Goal: Task Accomplishment & Management: Use online tool/utility

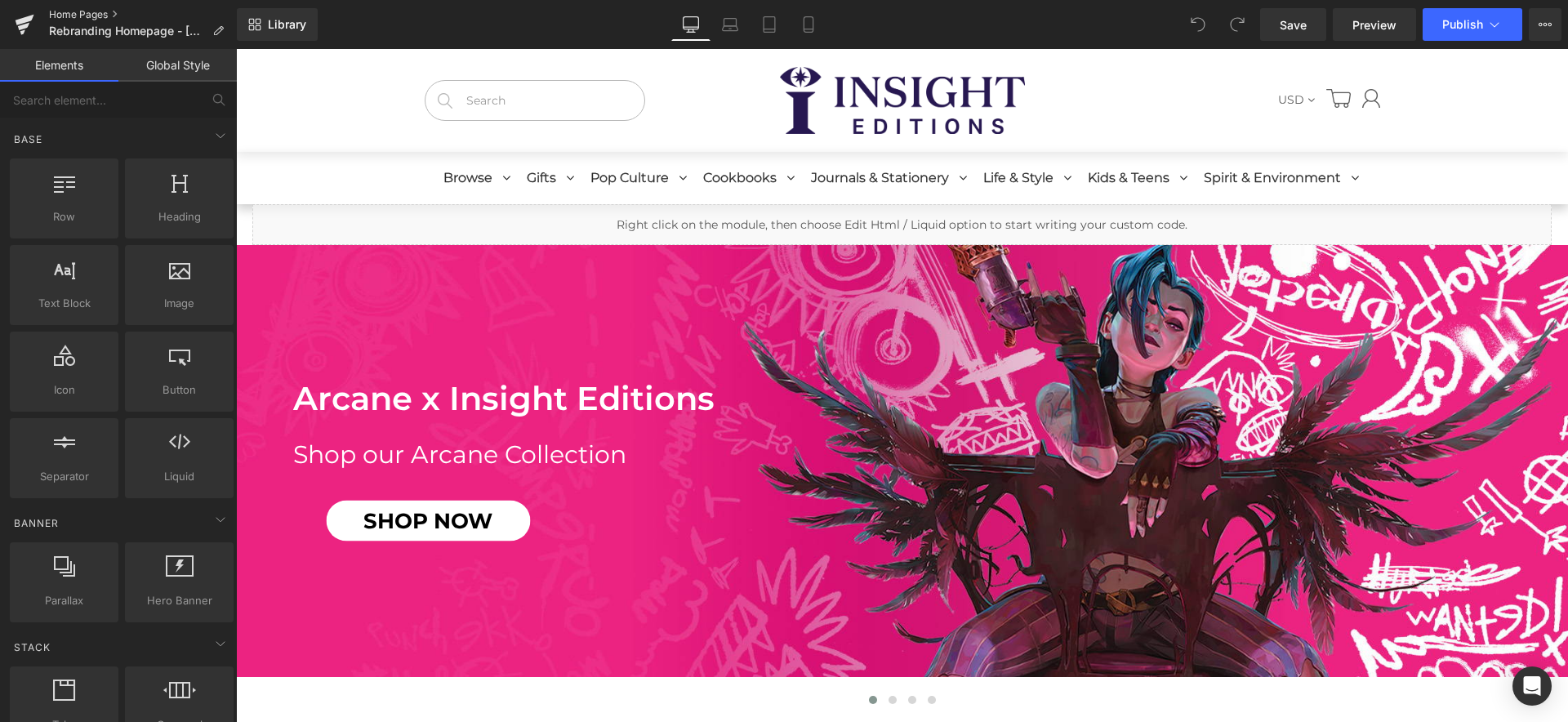
click at [67, 14] on link "Home Pages" at bounding box center [142, 15] width 188 height 13
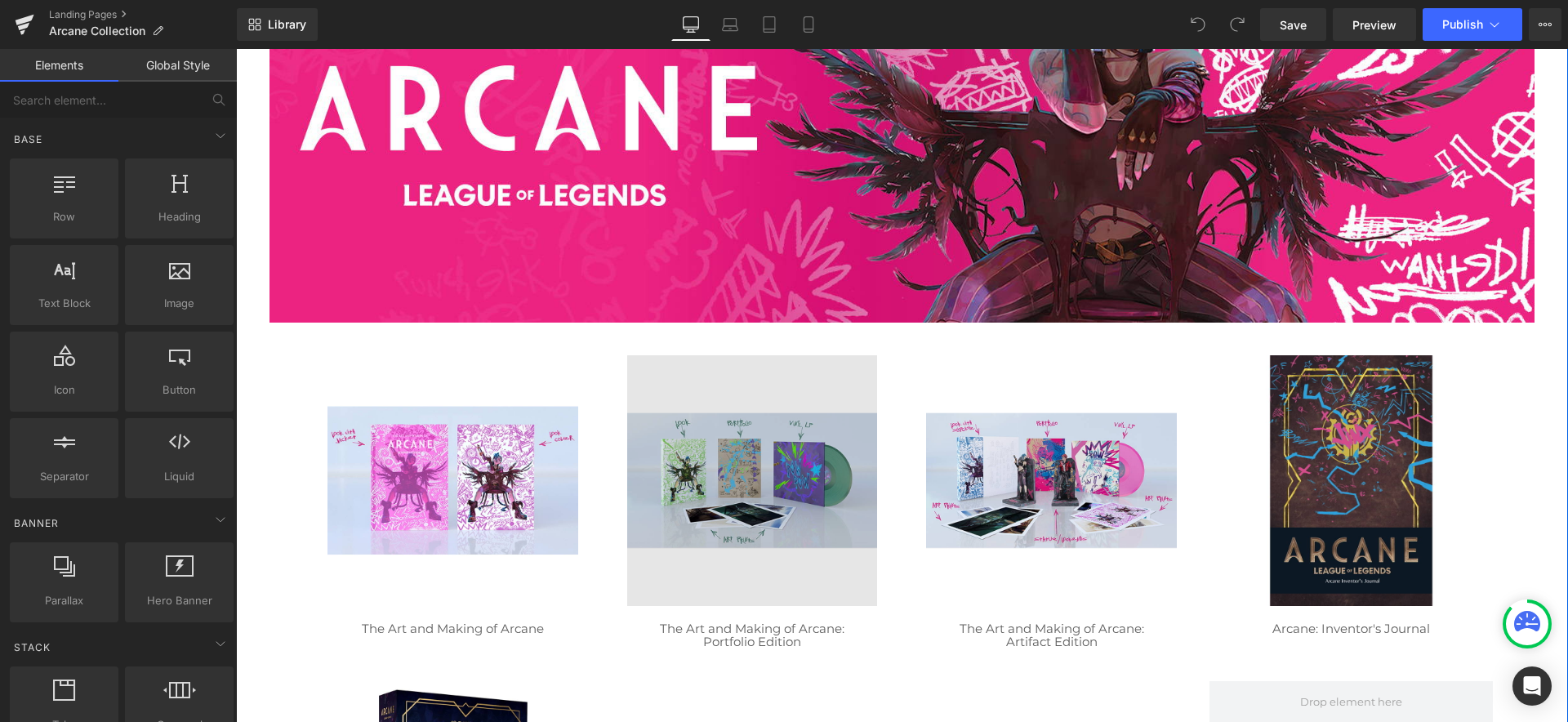
scroll to position [342, 0]
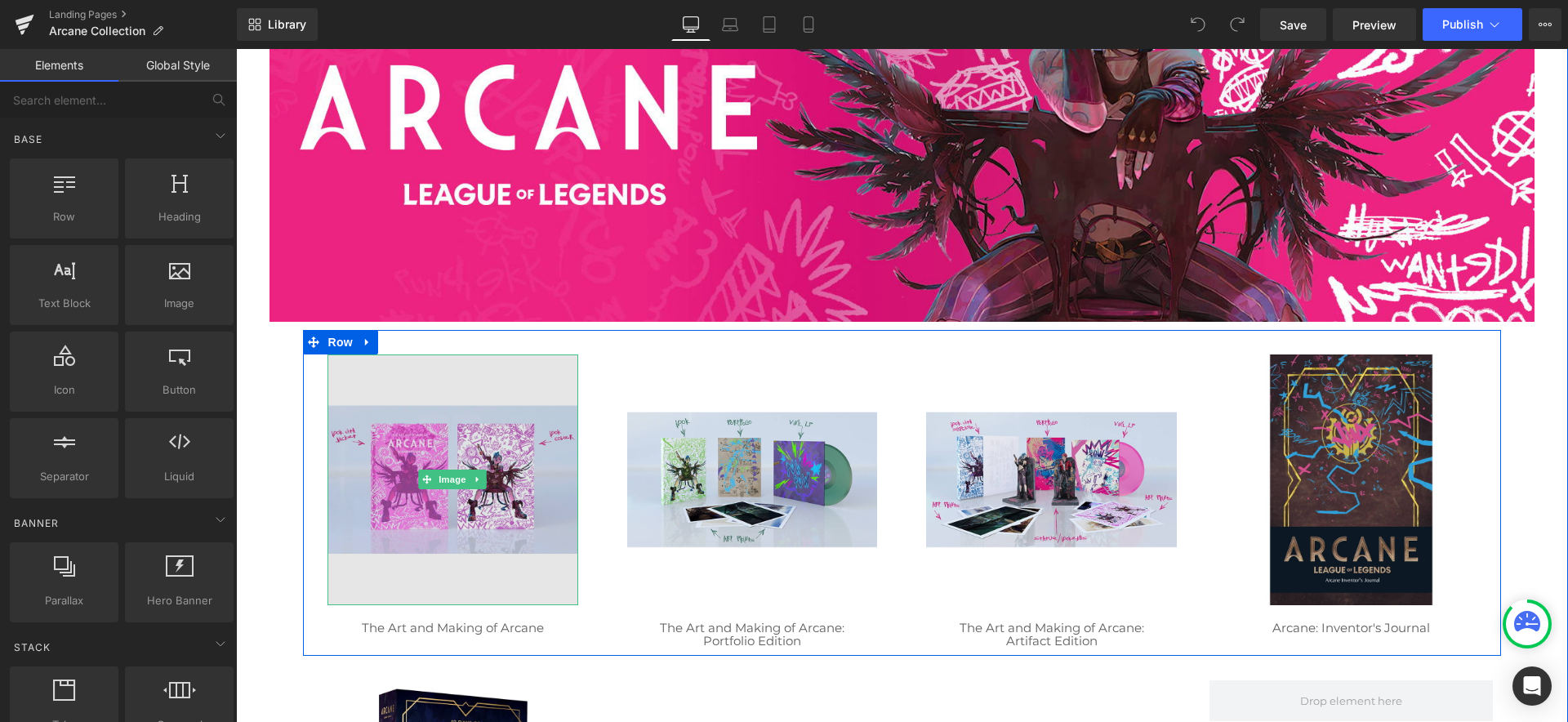
click at [482, 388] on img at bounding box center [453, 479] width 250 height 250
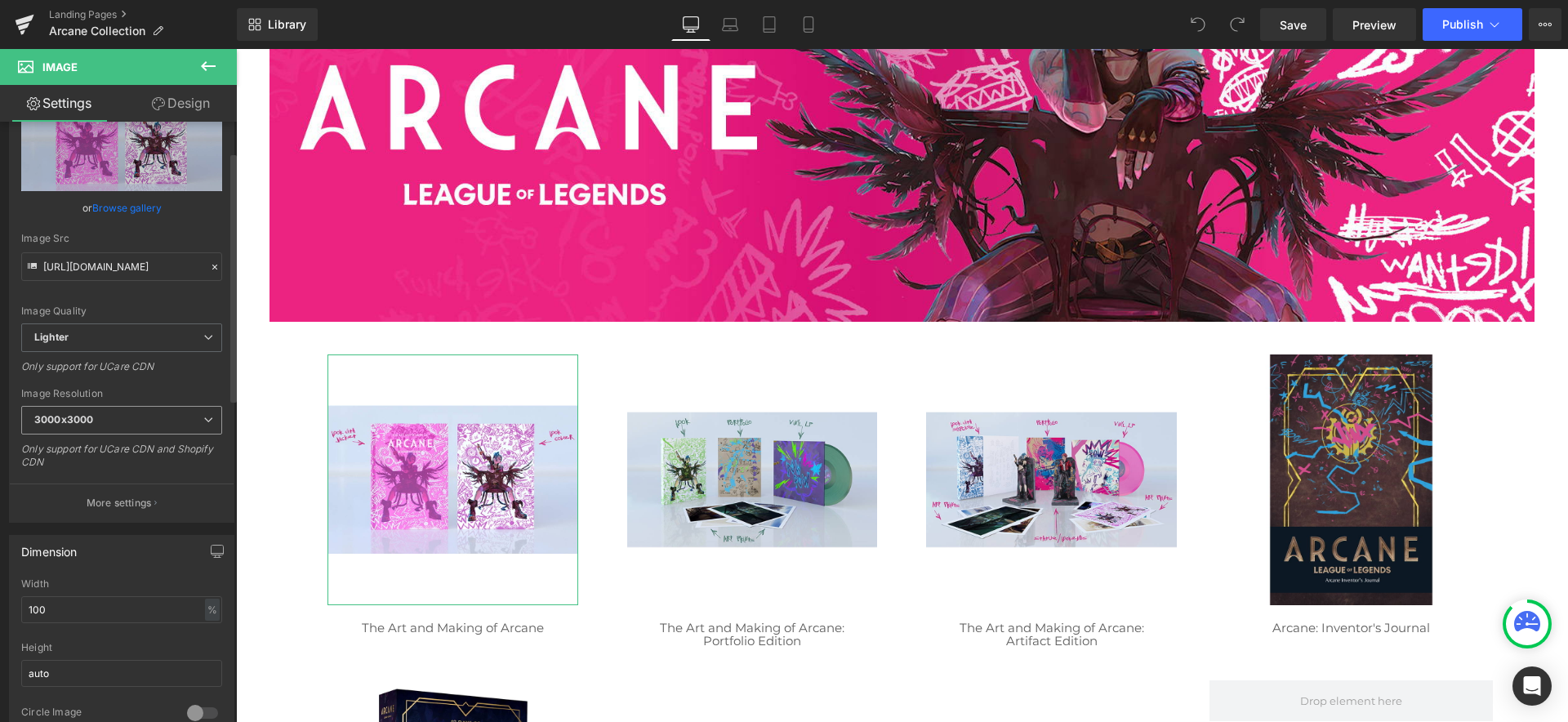
scroll to position [90, 0]
click at [155, 498] on icon "button" at bounding box center [156, 497] width 3 height 9
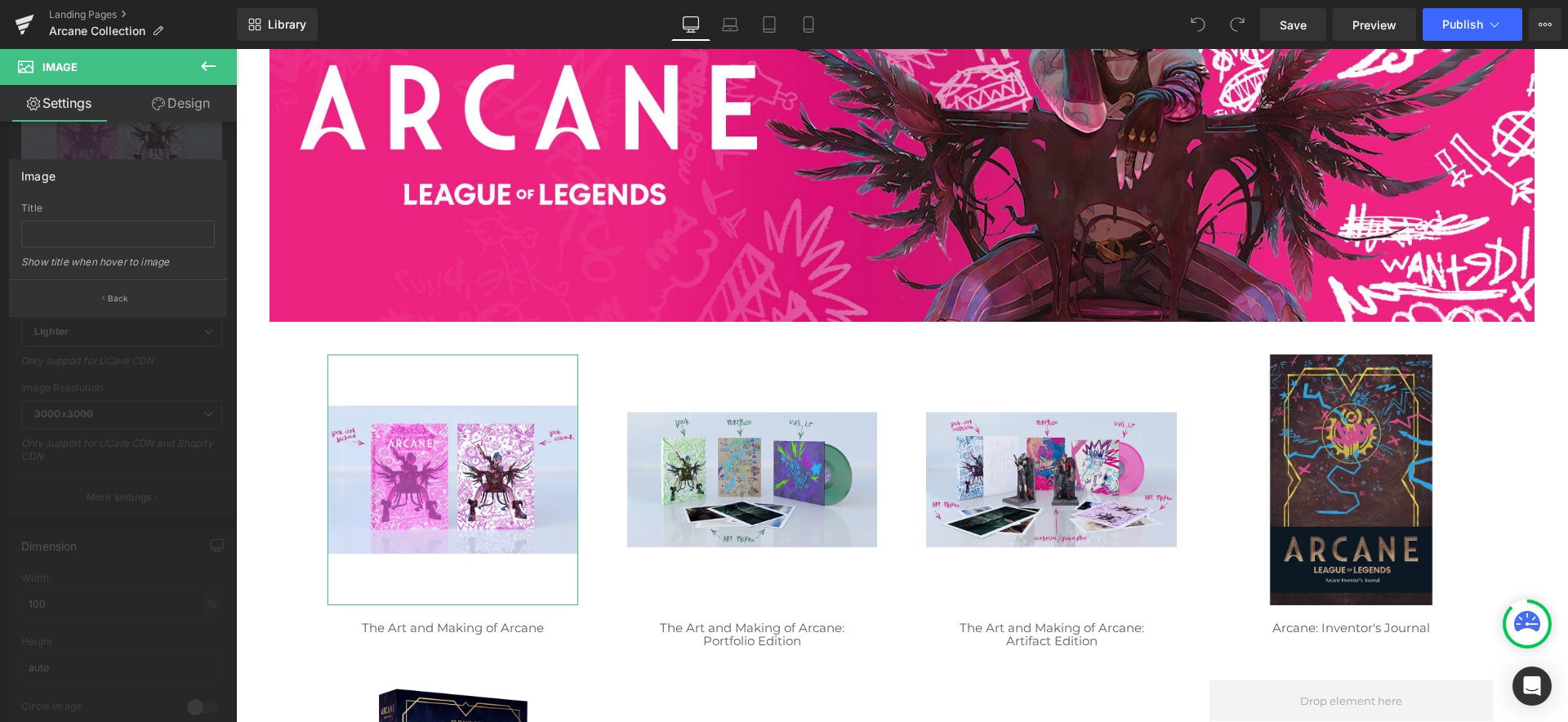
click at [65, 105] on link "Settings" at bounding box center [59, 103] width 118 height 36
click at [117, 300] on p "Back" at bounding box center [118, 298] width 21 height 12
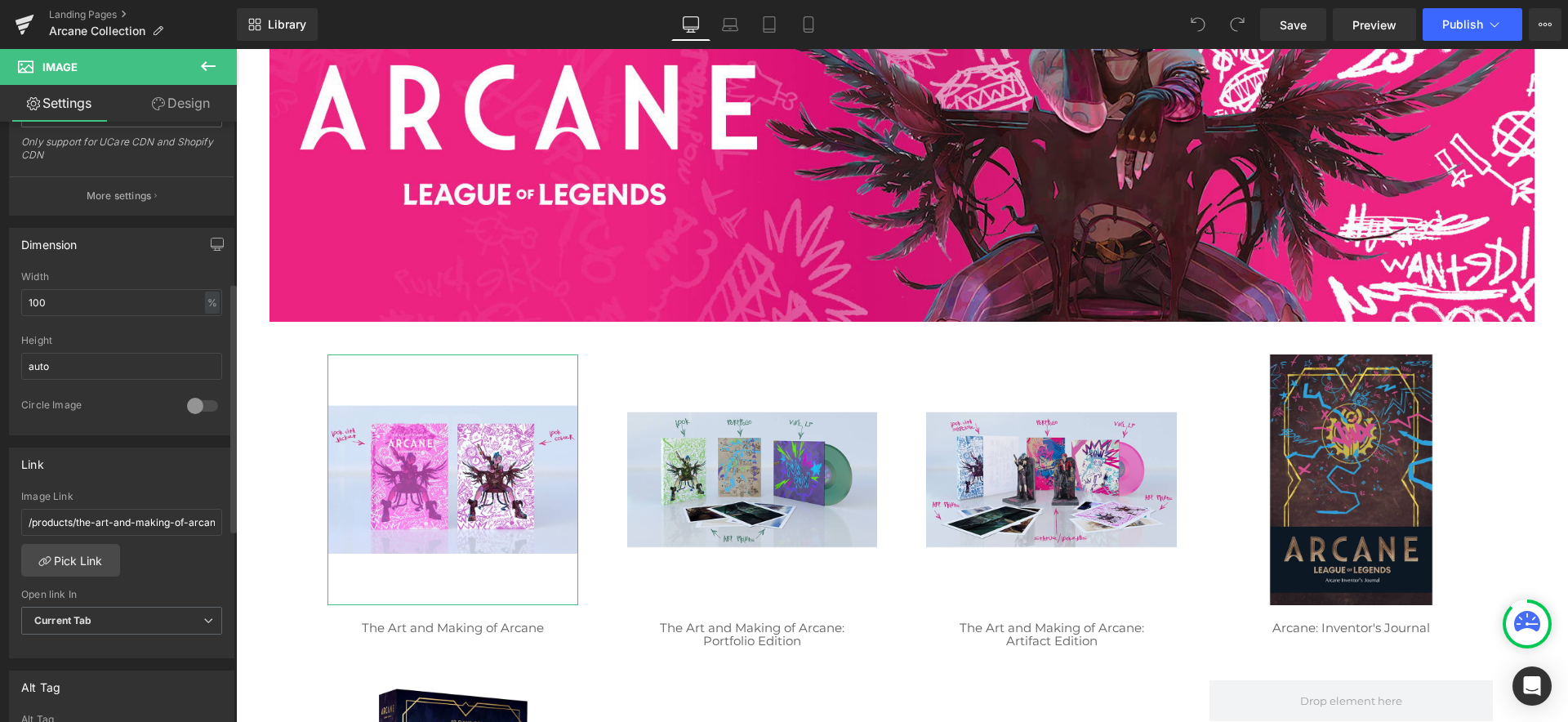
scroll to position [392, 0]
click at [96, 562] on link "Pick Link" at bounding box center [70, 559] width 98 height 32
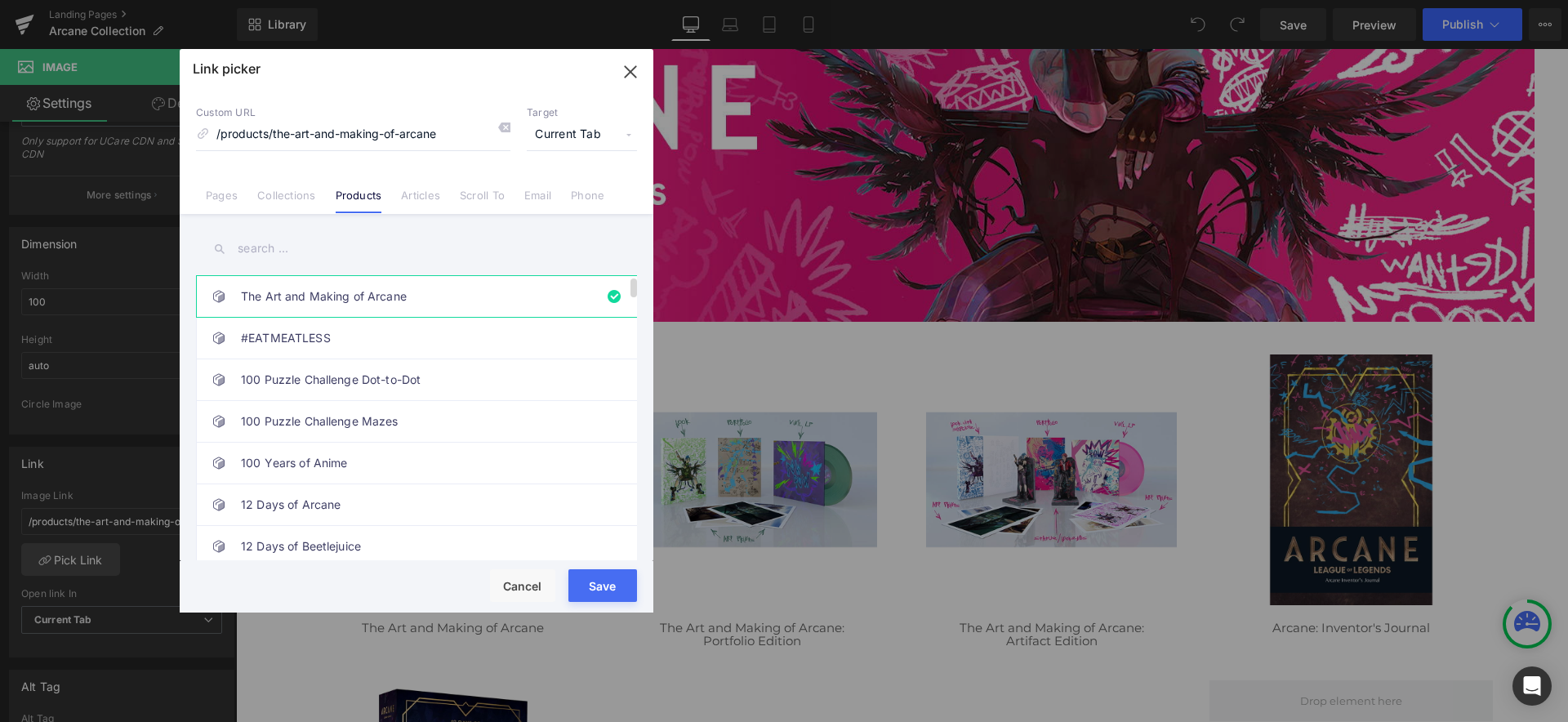
click at [353, 294] on link "The Art and Making of Arcane" at bounding box center [420, 296] width 359 height 41
type input "the-art-and-making-of-arcane"
click at [520, 582] on button "Cancel" at bounding box center [523, 585] width 65 height 32
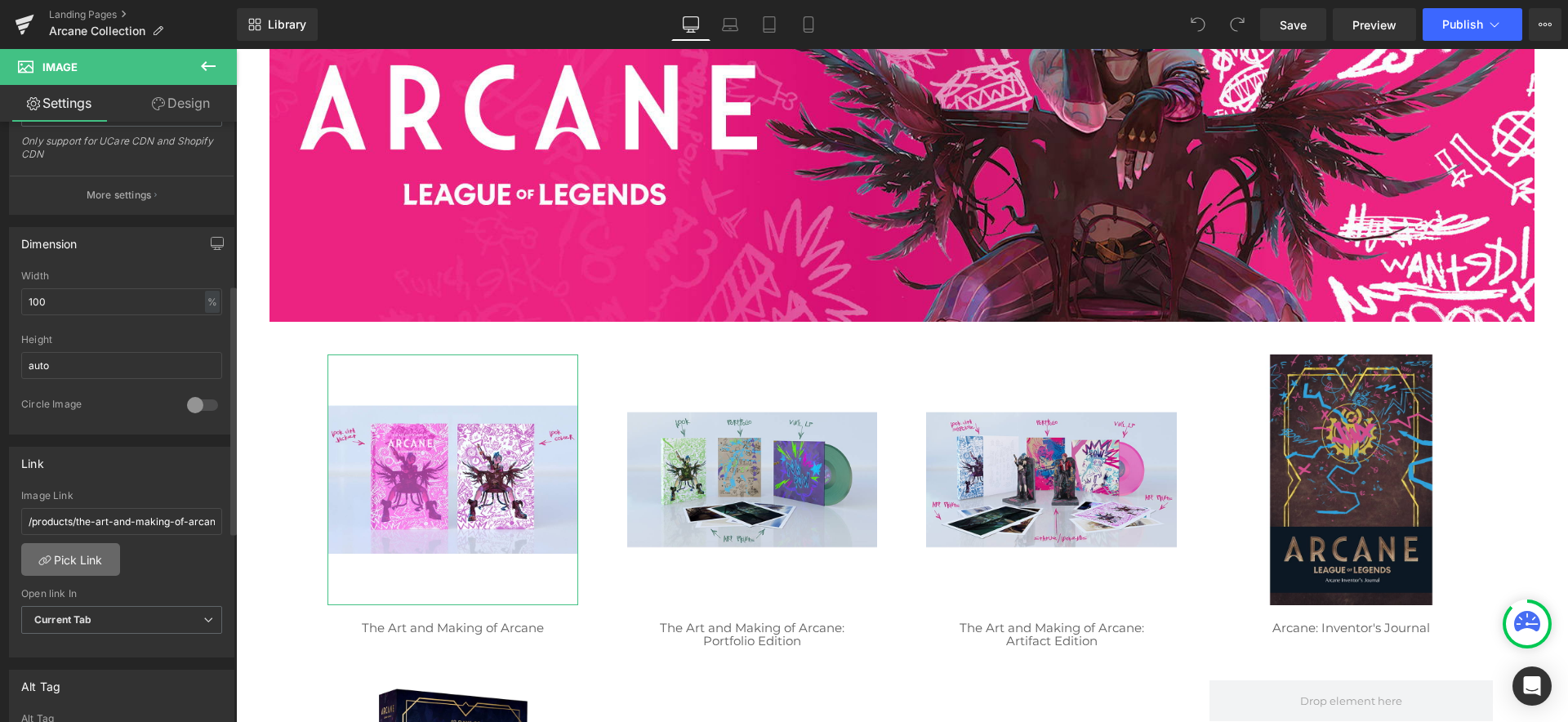
click at [97, 563] on link "Pick Link" at bounding box center [70, 559] width 98 height 32
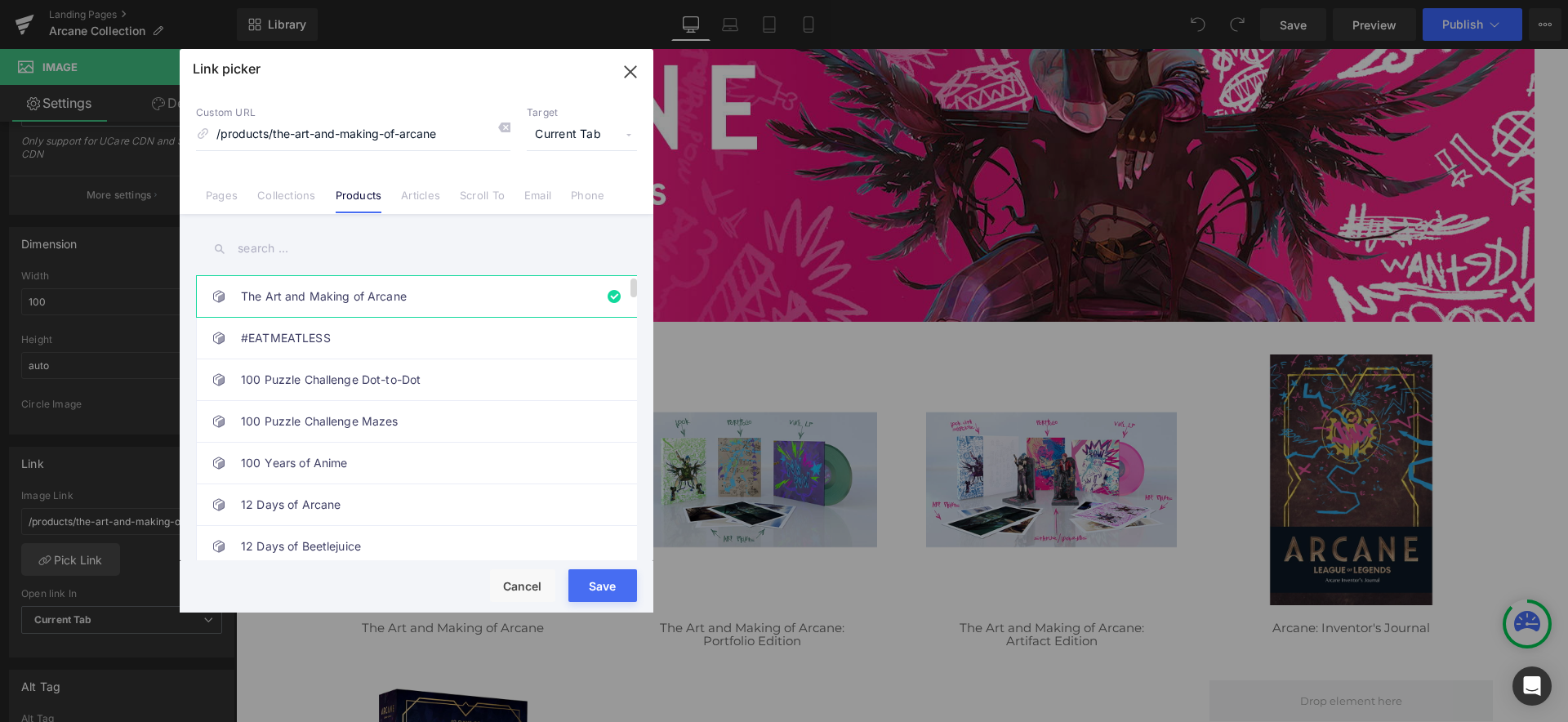
click at [418, 299] on link "The Art and Making of Arcane" at bounding box center [420, 296] width 359 height 41
click at [531, 586] on button "Cancel" at bounding box center [523, 585] width 65 height 32
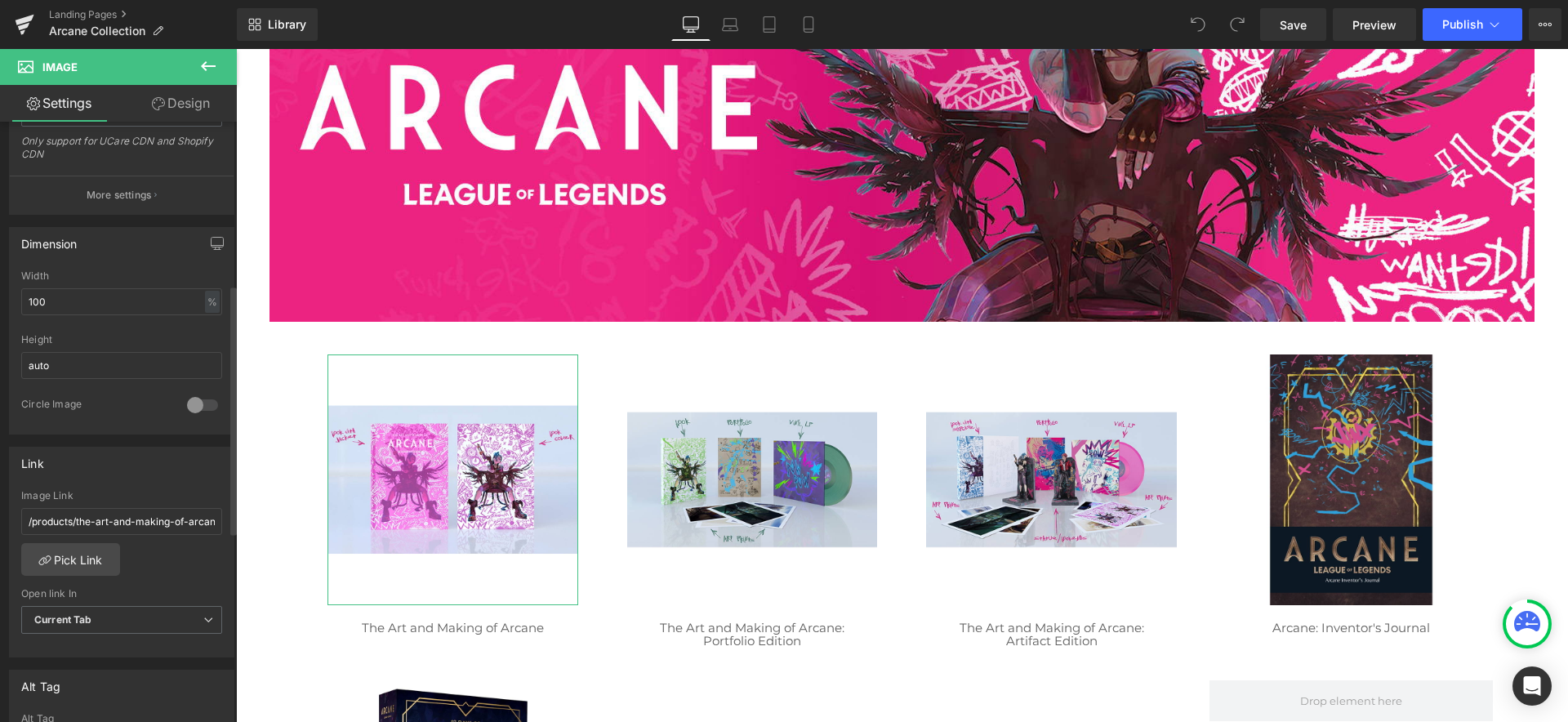
click at [177, 581] on div "/products/the-art-and-making-of-arcane Image Link /products/the-art-and-making-…" at bounding box center [121, 573] width 224 height 167
click at [205, 66] on icon at bounding box center [207, 66] width 14 height 10
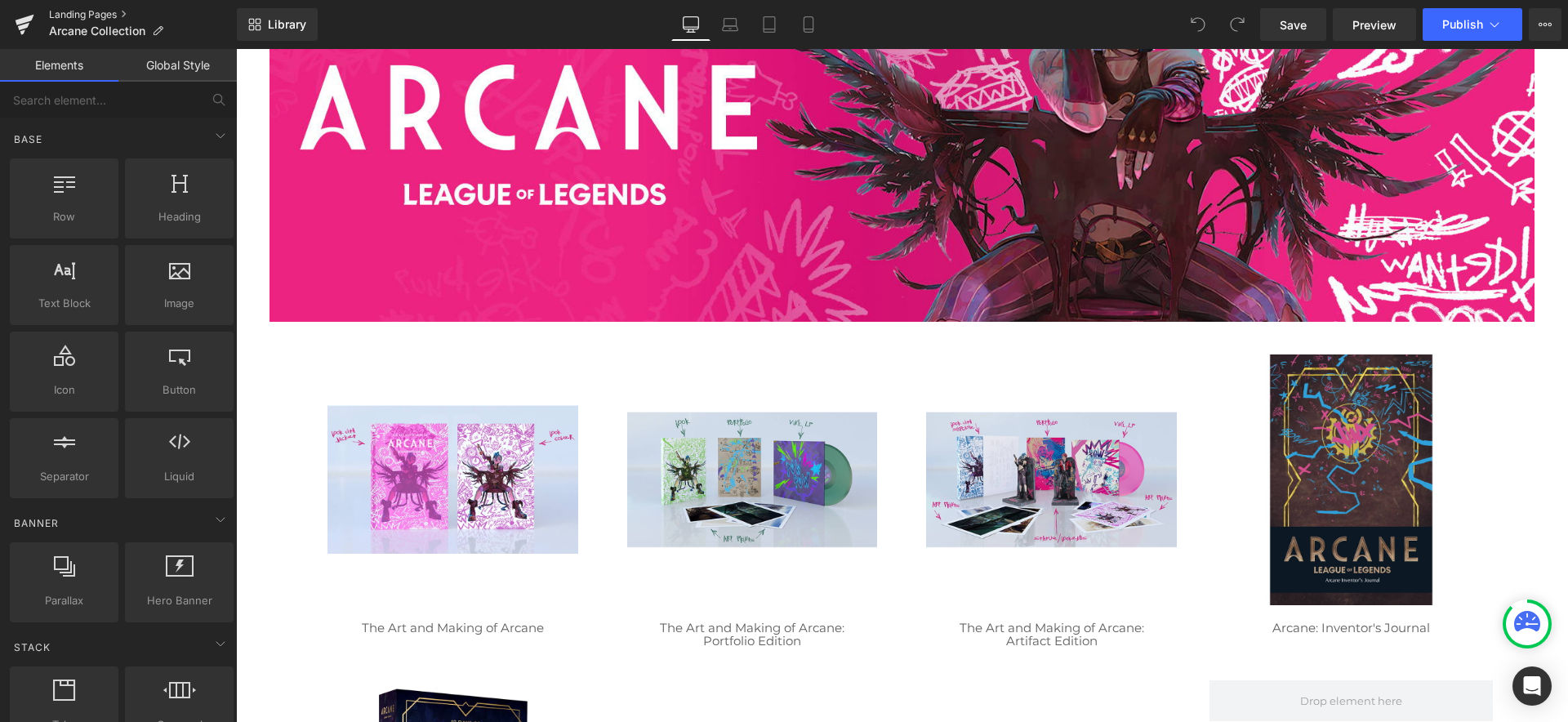
click at [96, 14] on link "Landing Pages" at bounding box center [142, 15] width 188 height 13
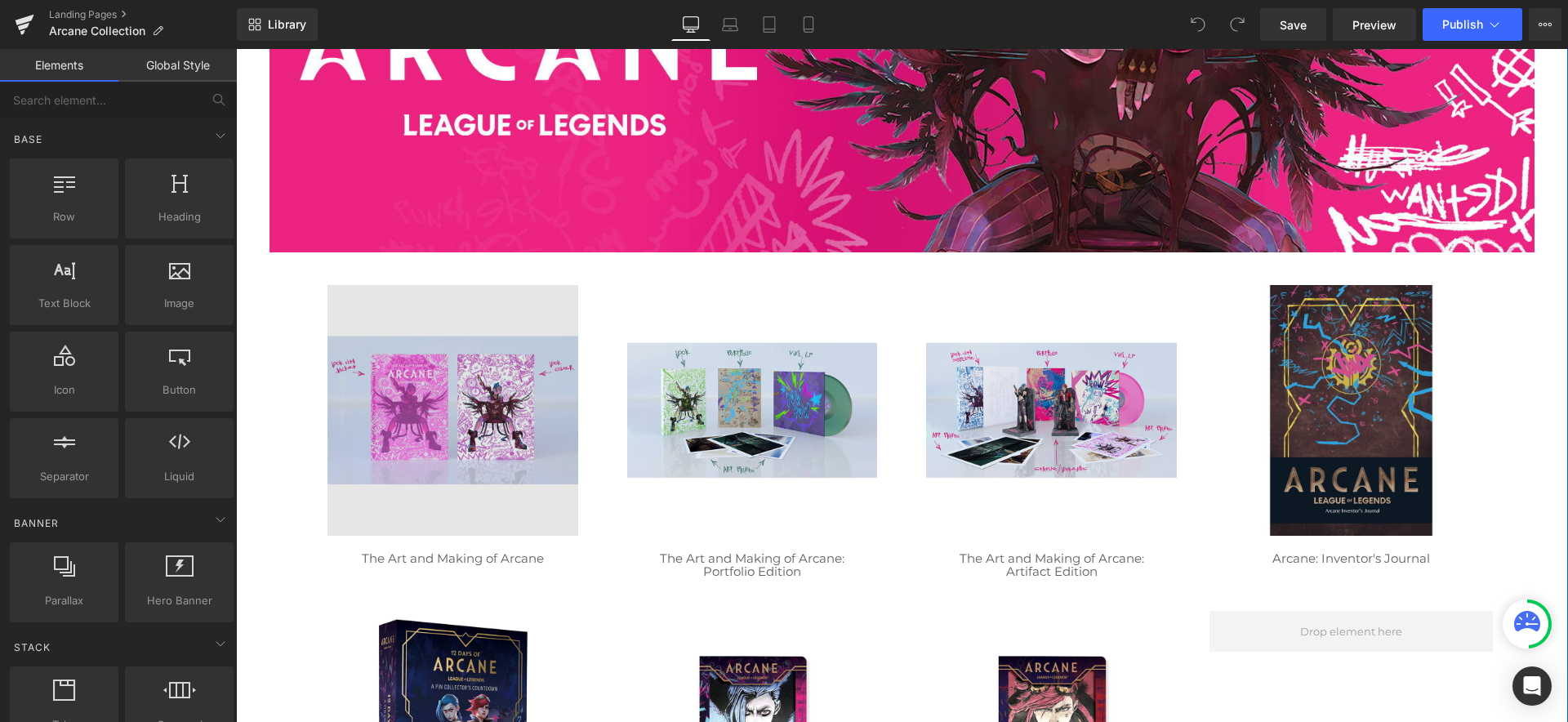
scroll to position [460, 0]
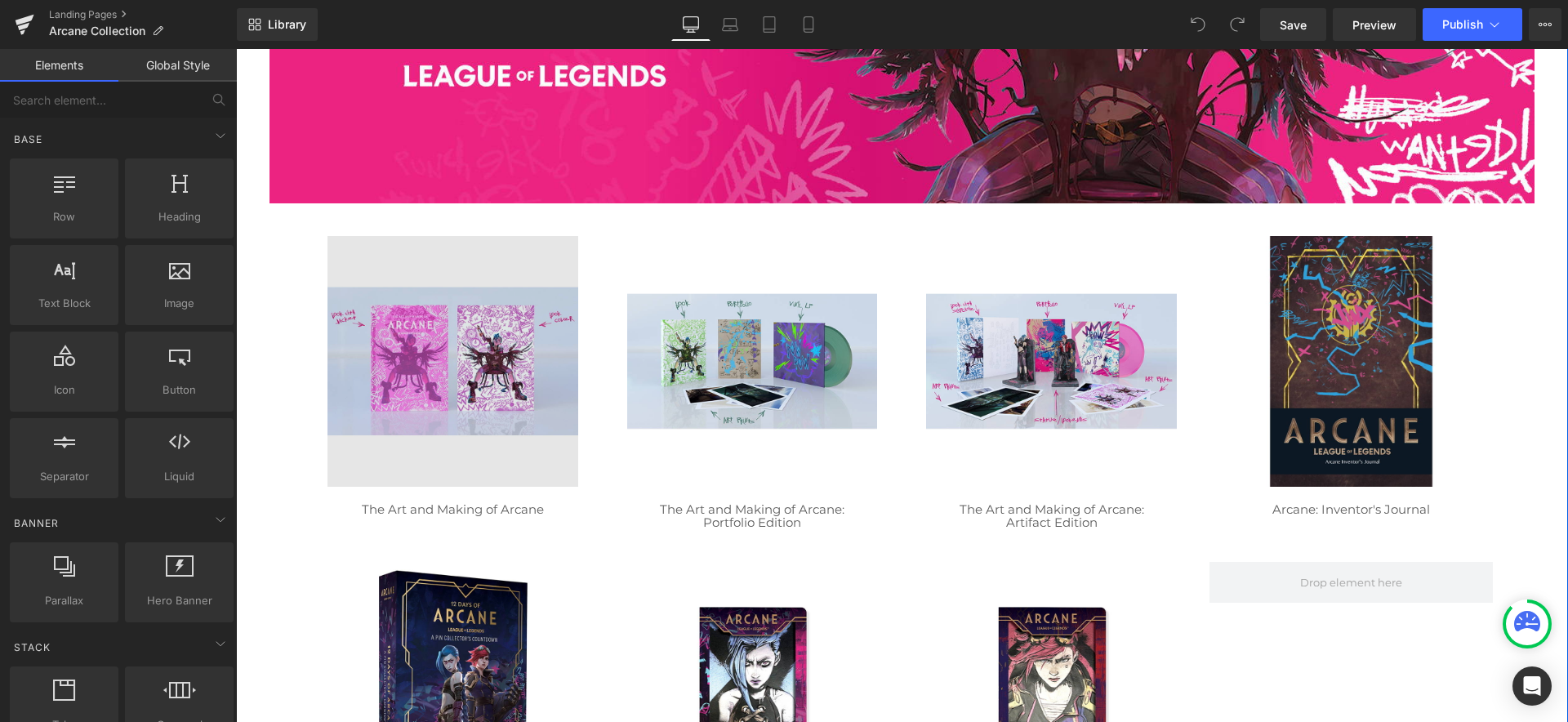
click at [419, 366] on div "Image" at bounding box center [453, 361] width 250 height 250
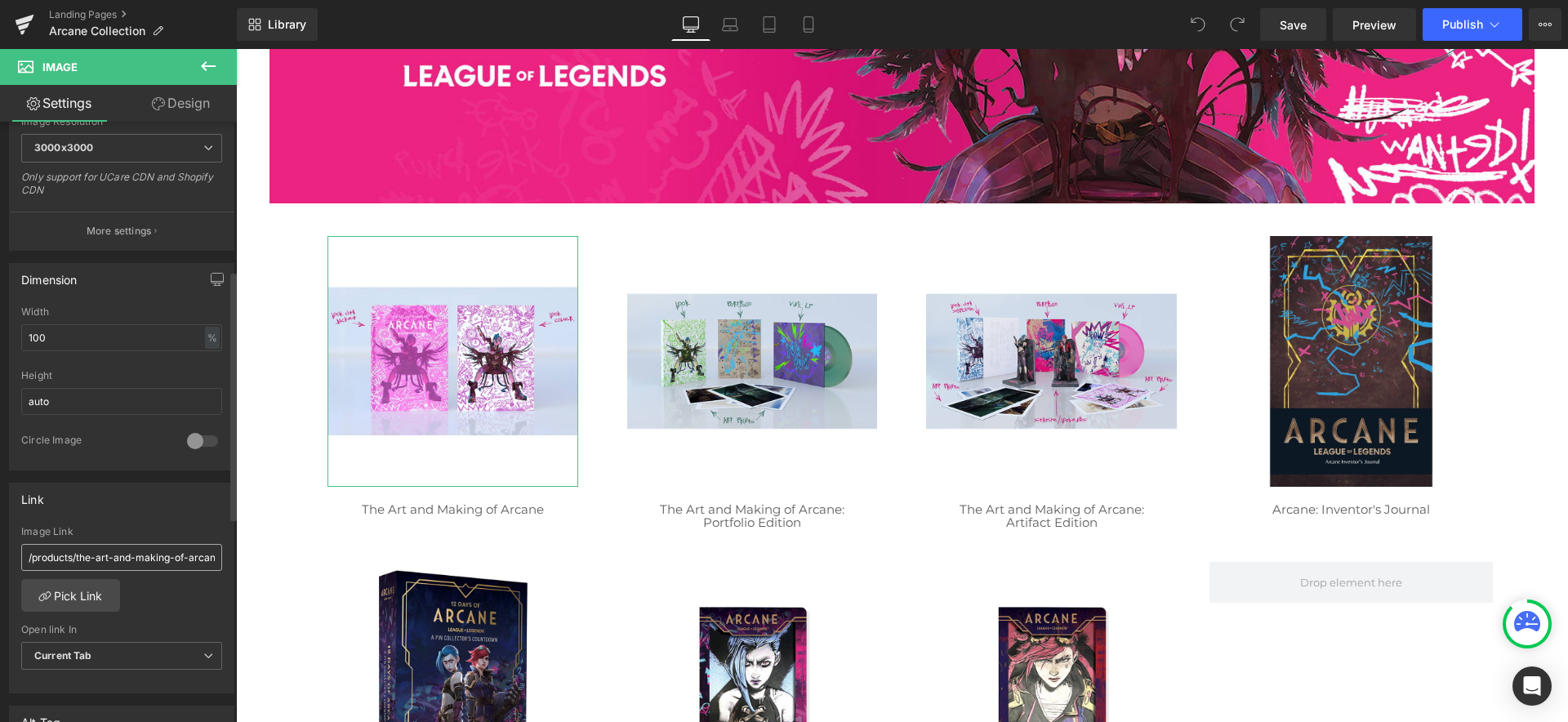
scroll to position [357, 0]
click at [95, 596] on link "Pick Link" at bounding box center [70, 593] width 98 height 32
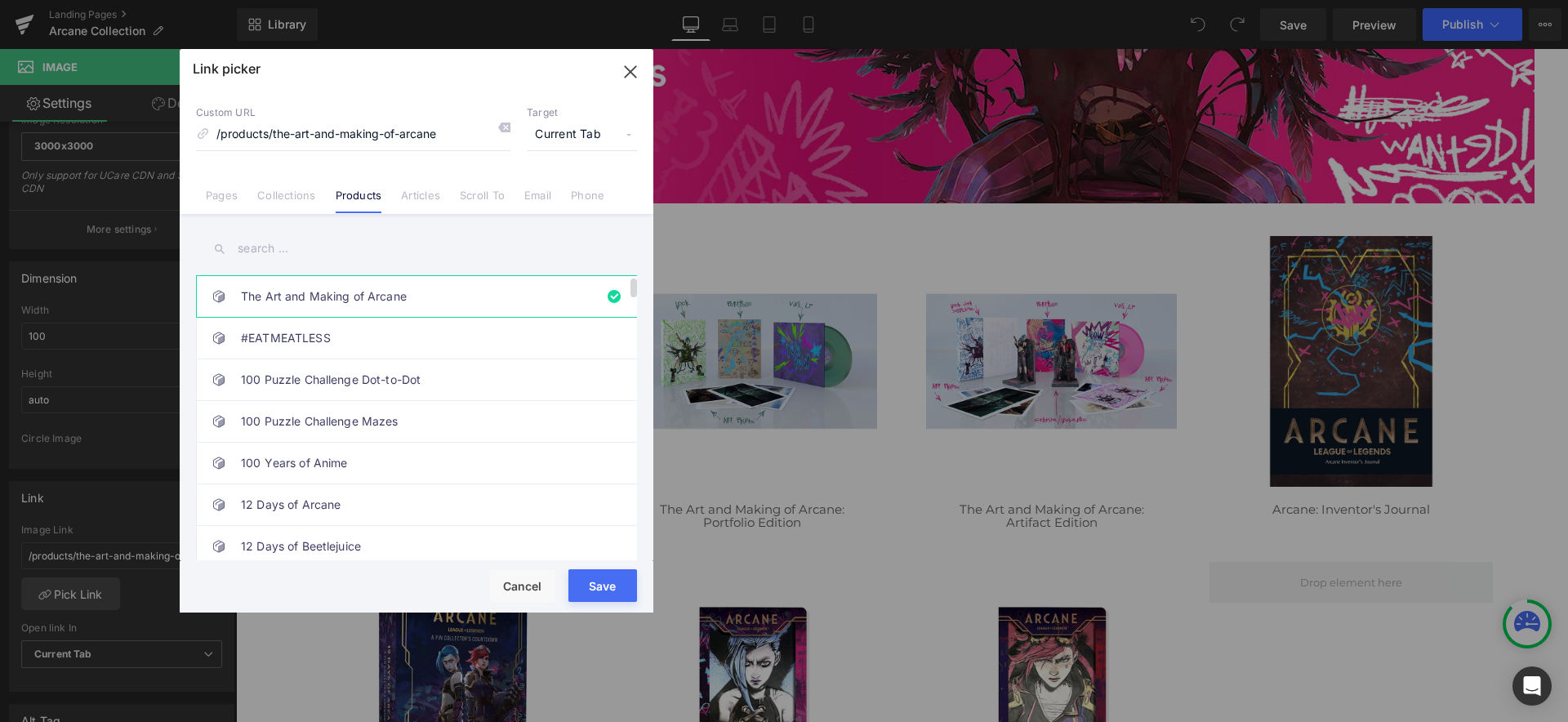
click at [508, 294] on link "The Art and Making of Arcane" at bounding box center [420, 296] width 359 height 41
type input "the-art-and-making-of-arcane"
drag, startPoint x: 603, startPoint y: 584, endPoint x: 367, endPoint y: 536, distance: 240.8
click at [603, 584] on button "Save" at bounding box center [603, 585] width 69 height 32
type input "the-art-and-making-of-arcane"
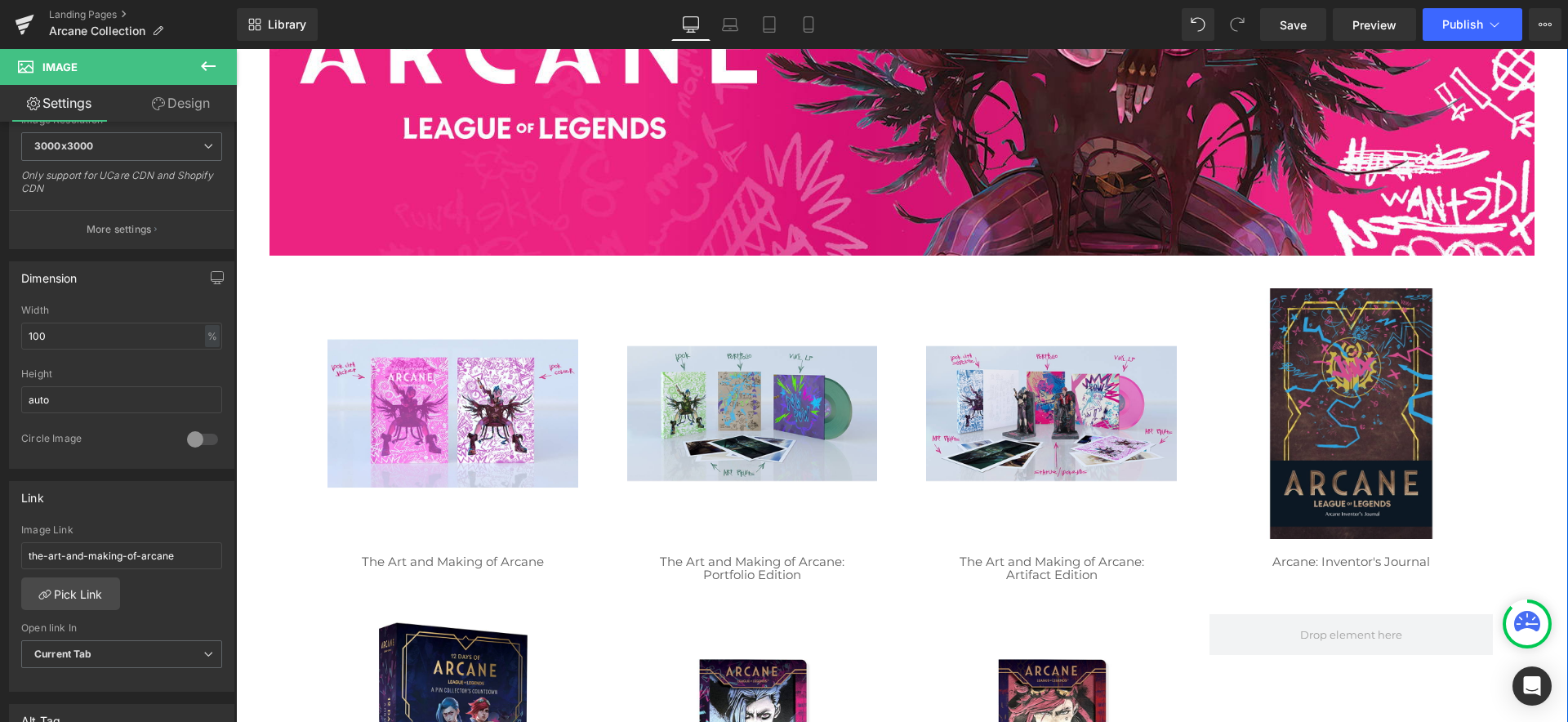
scroll to position [188, 0]
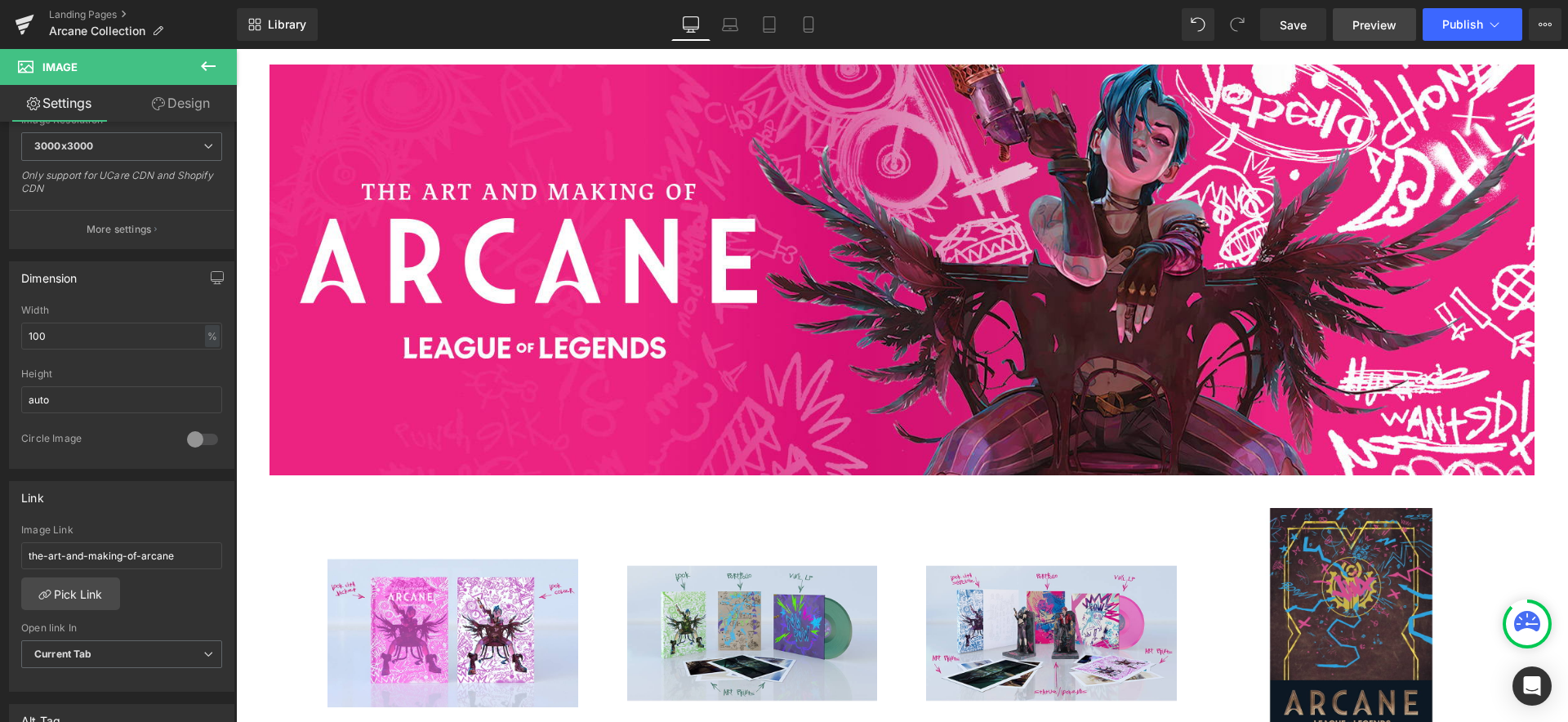
click at [1372, 25] on span "Preview" at bounding box center [1374, 25] width 44 height 17
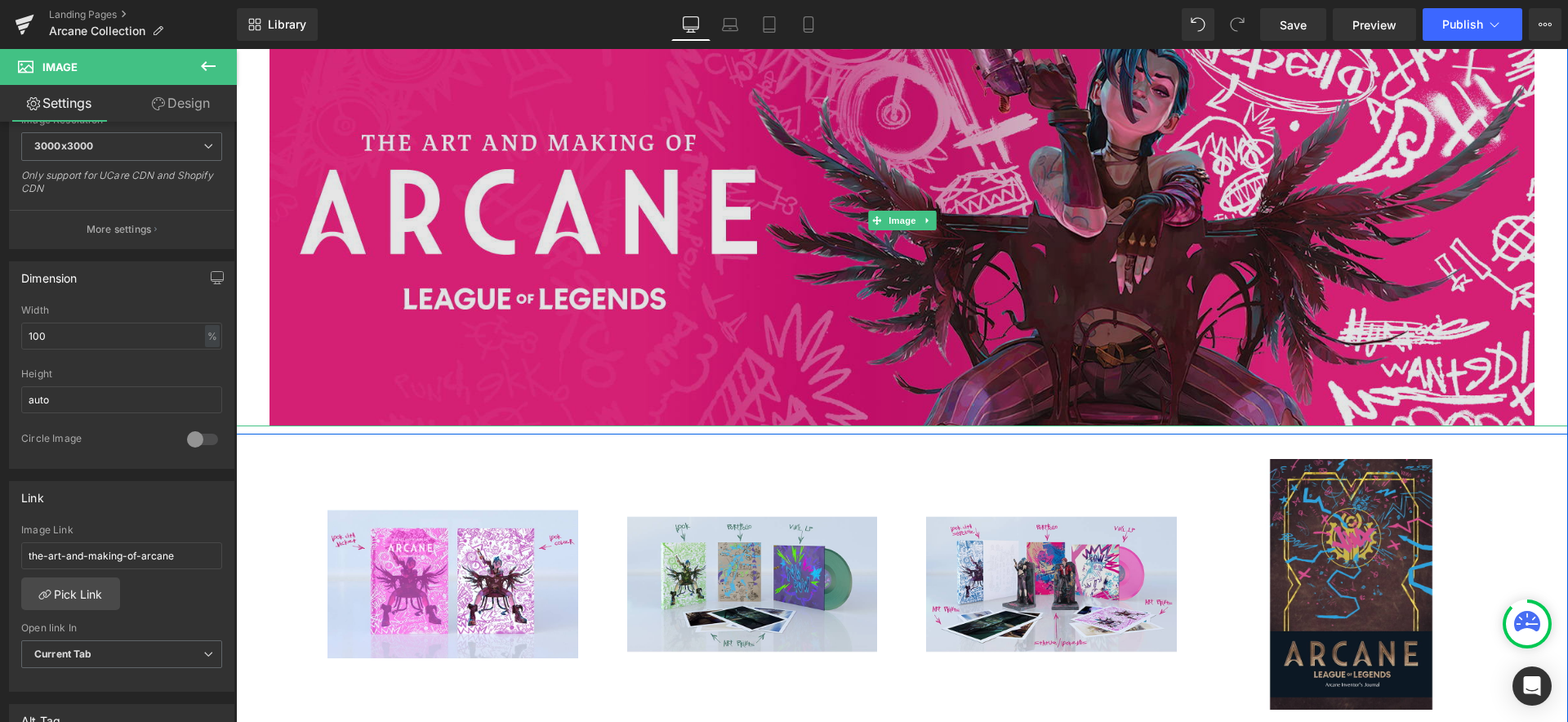
scroll to position [217, 0]
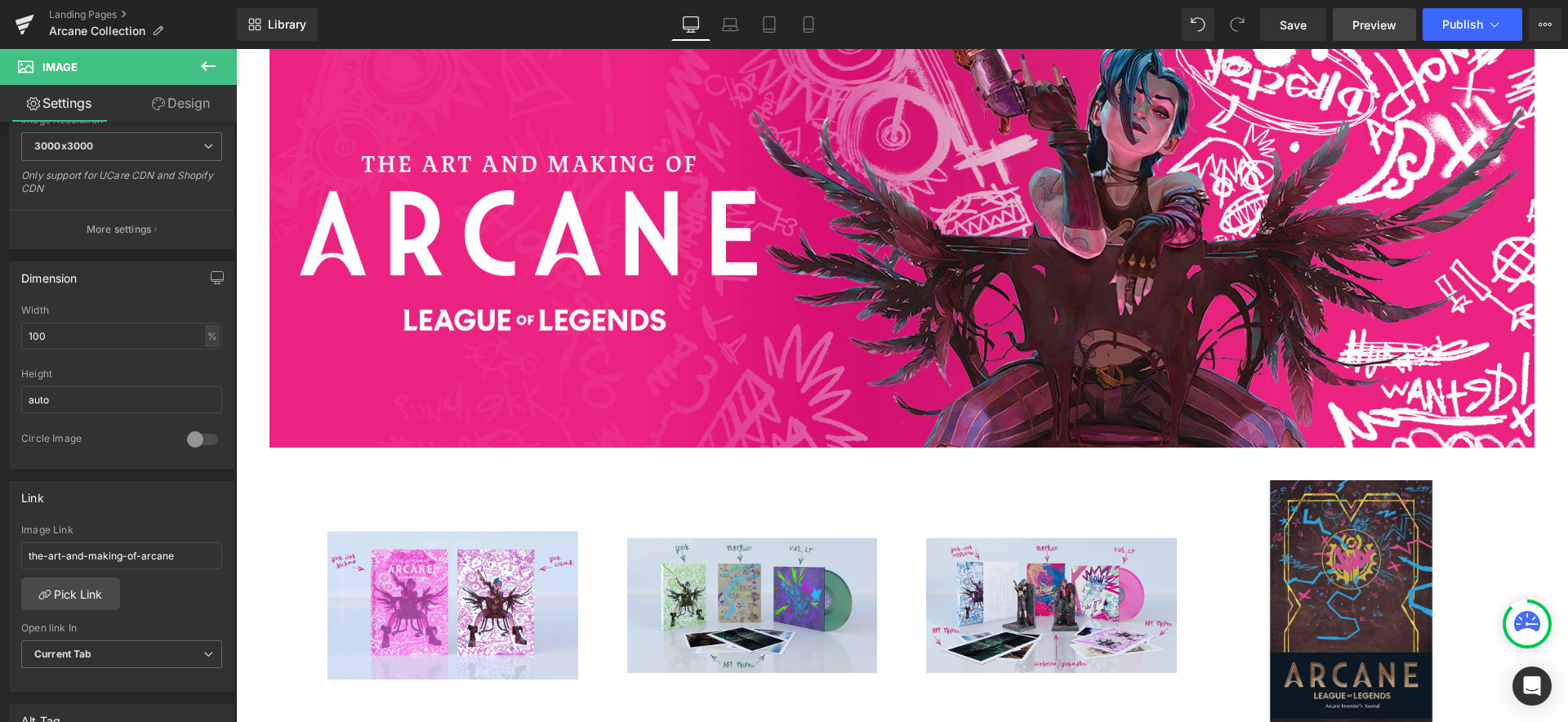
click at [1372, 28] on span "Preview" at bounding box center [1374, 25] width 44 height 17
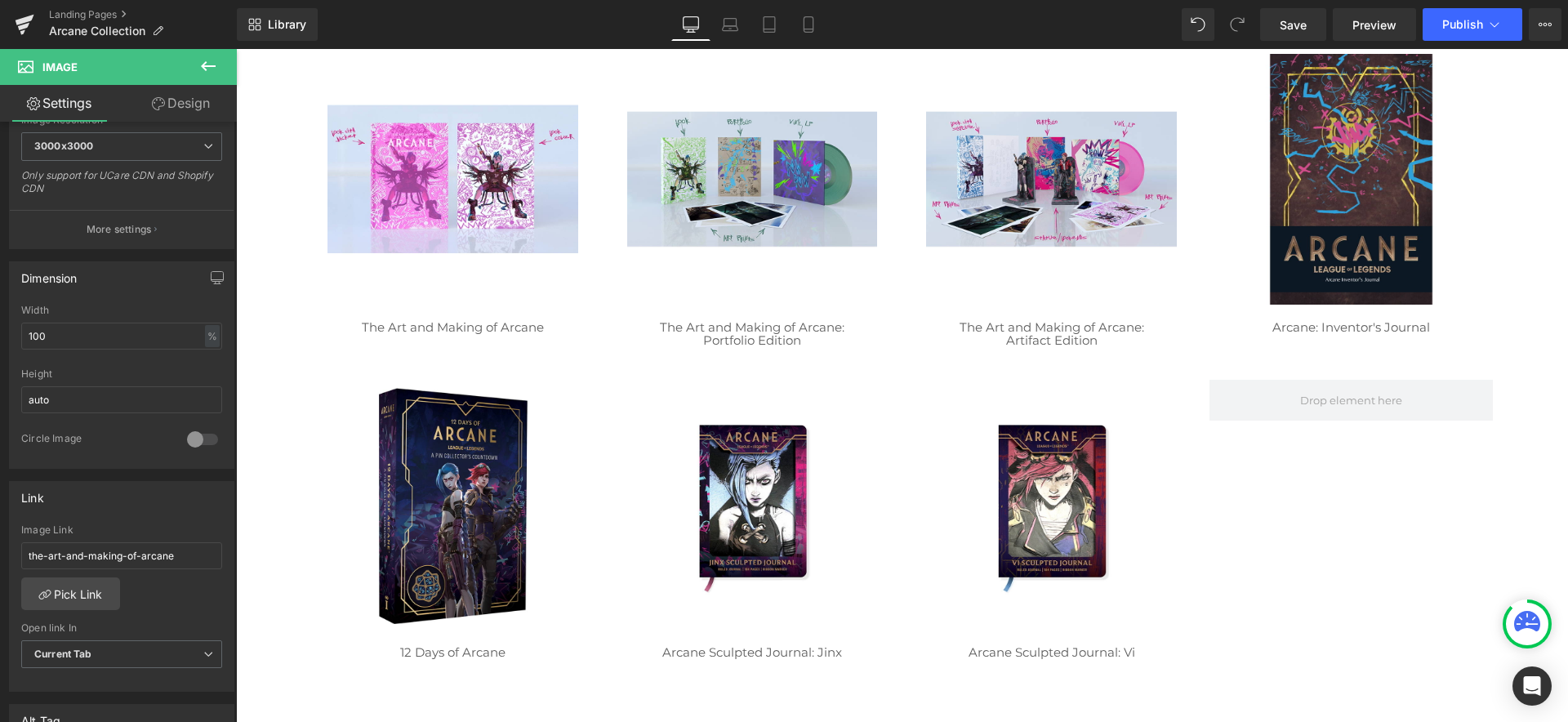
scroll to position [0, 0]
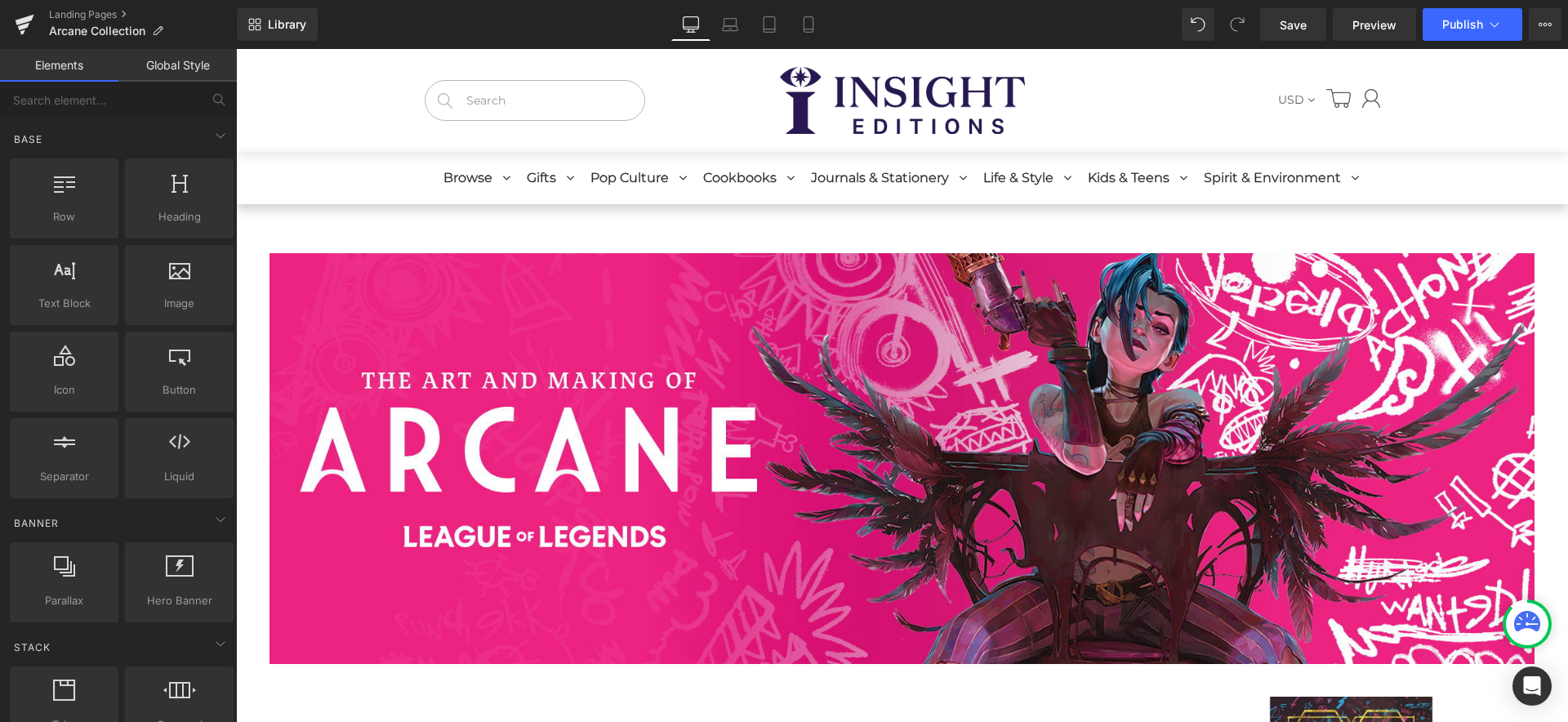
click at [323, 88] on div "USD USD EUR" at bounding box center [902, 100] width 1332 height 103
